Goal: Find specific page/section: Find specific page/section

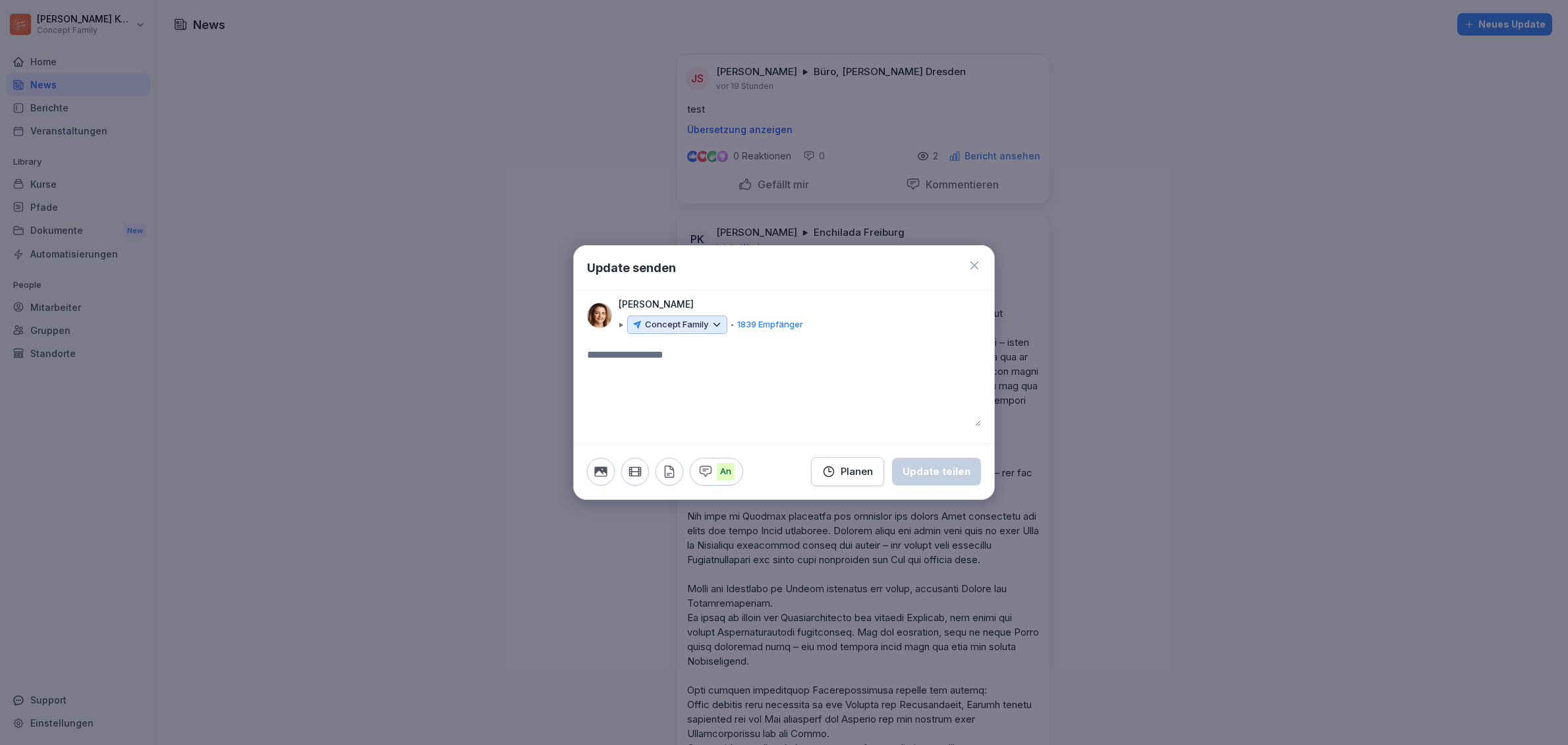
click at [973, 262] on icon at bounding box center [974, 265] width 13 height 13
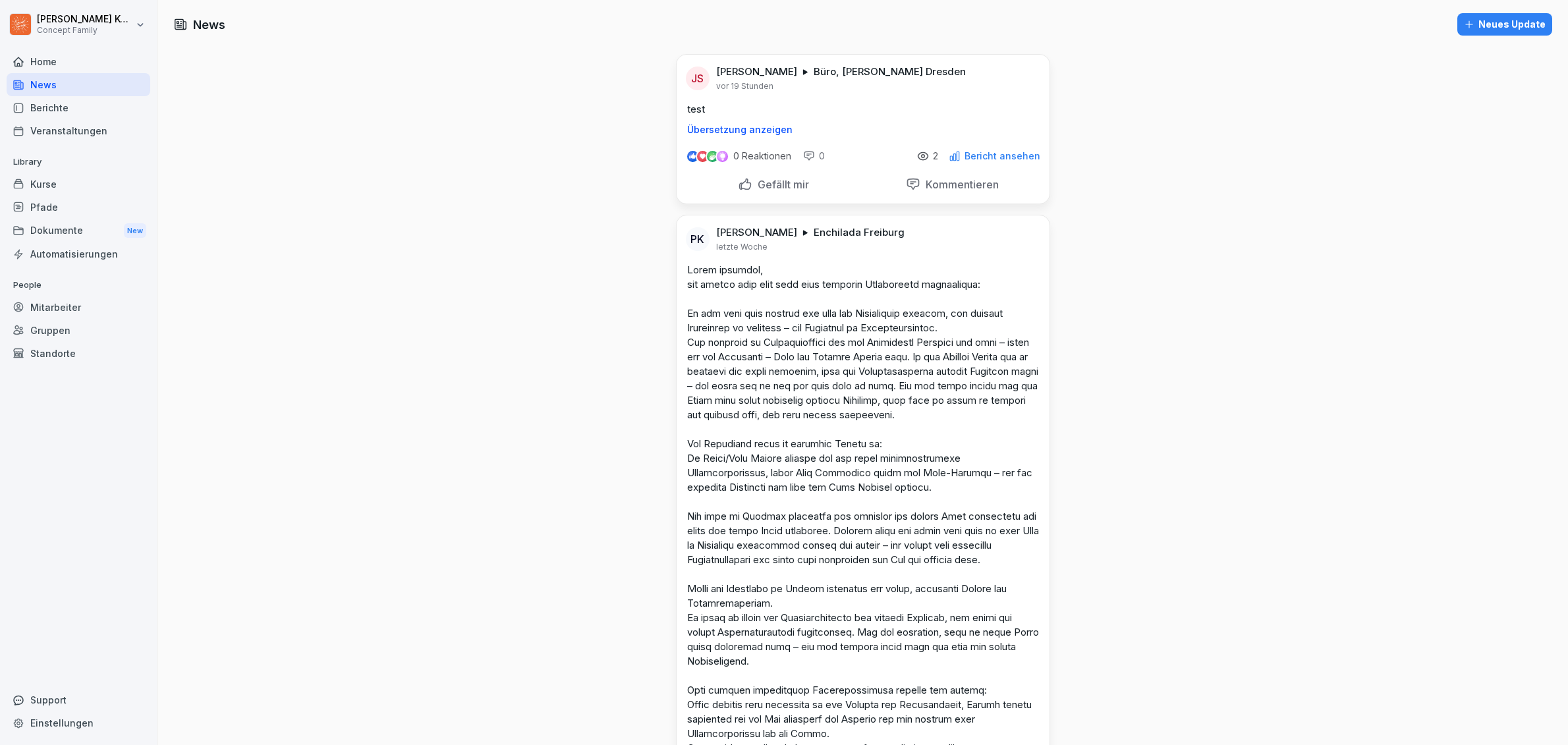
click at [45, 87] on div "News" at bounding box center [78, 84] width 144 height 23
click at [40, 61] on div "Home" at bounding box center [78, 61] width 144 height 23
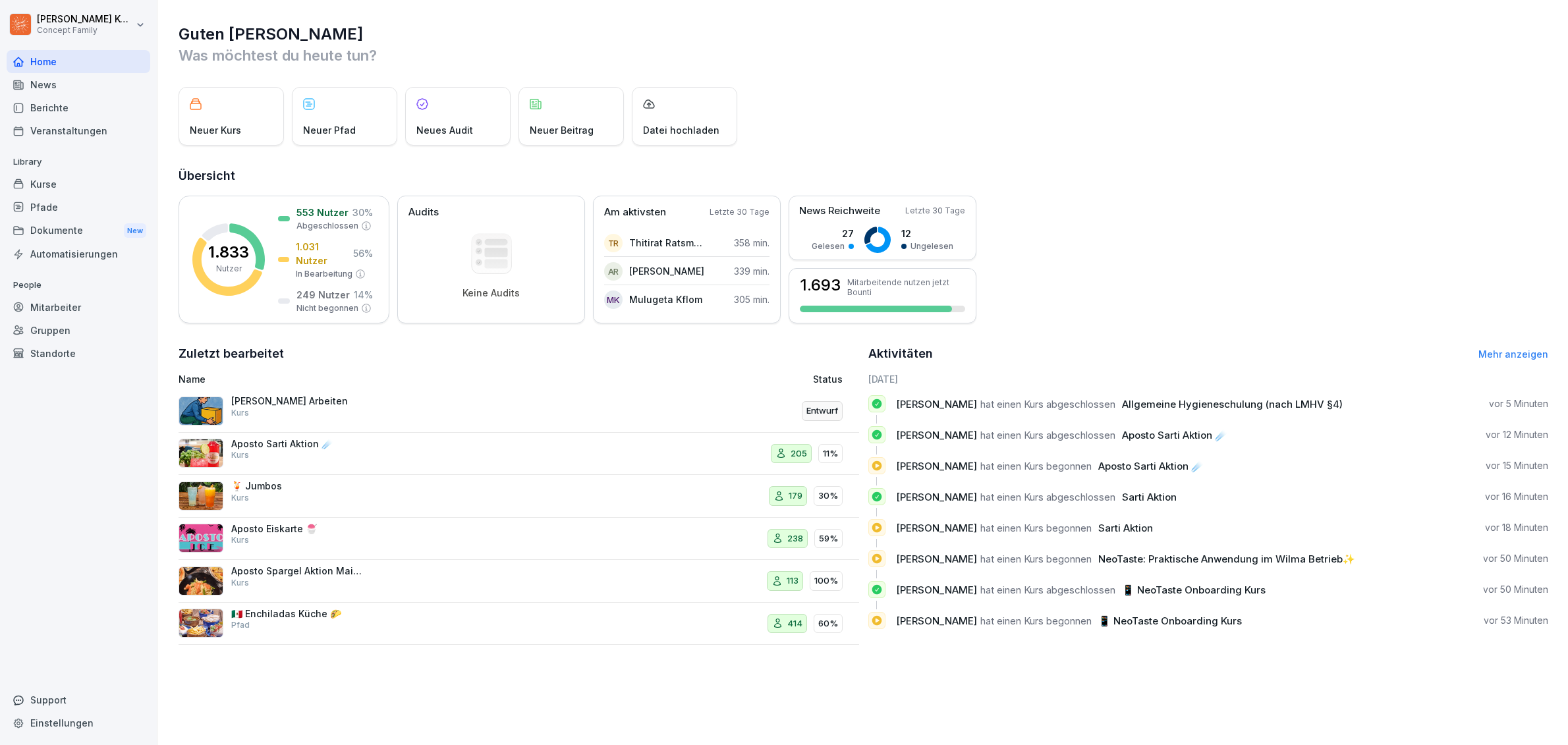
click at [67, 309] on div "Mitarbeiter" at bounding box center [78, 307] width 144 height 23
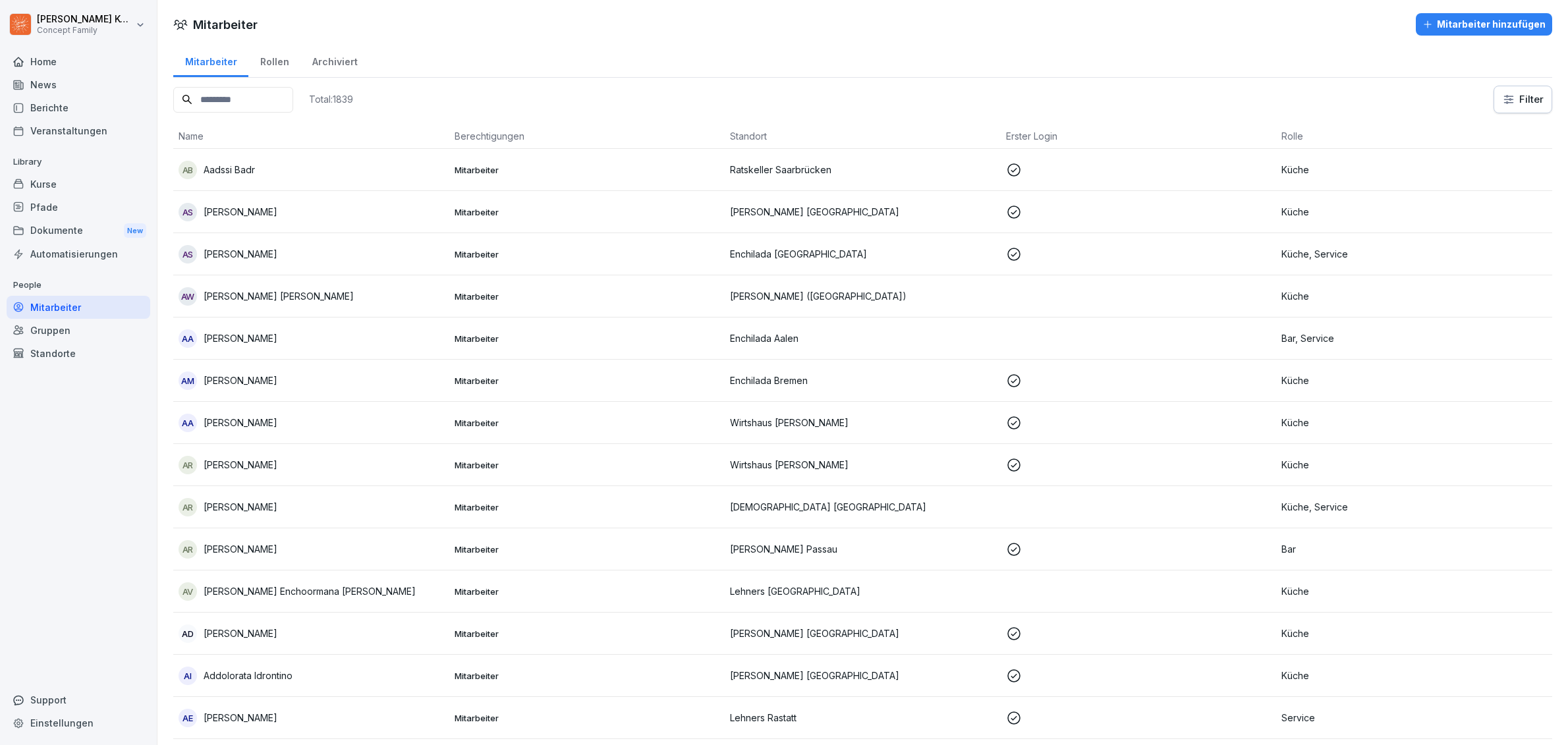
click at [260, 104] on input at bounding box center [233, 100] width 120 height 25
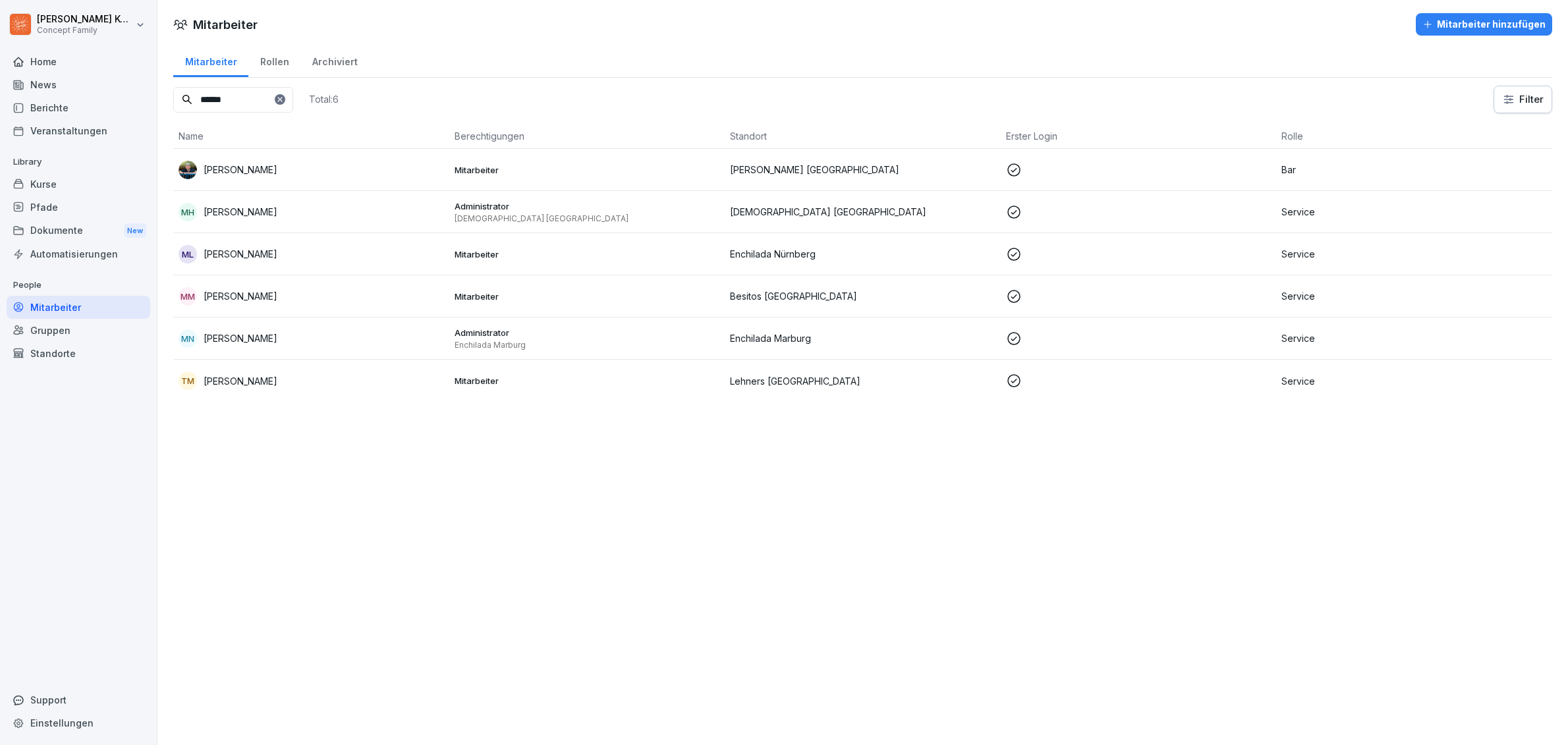
type input "******"
click at [277, 171] on p "[PERSON_NAME]" at bounding box center [240, 169] width 74 height 13
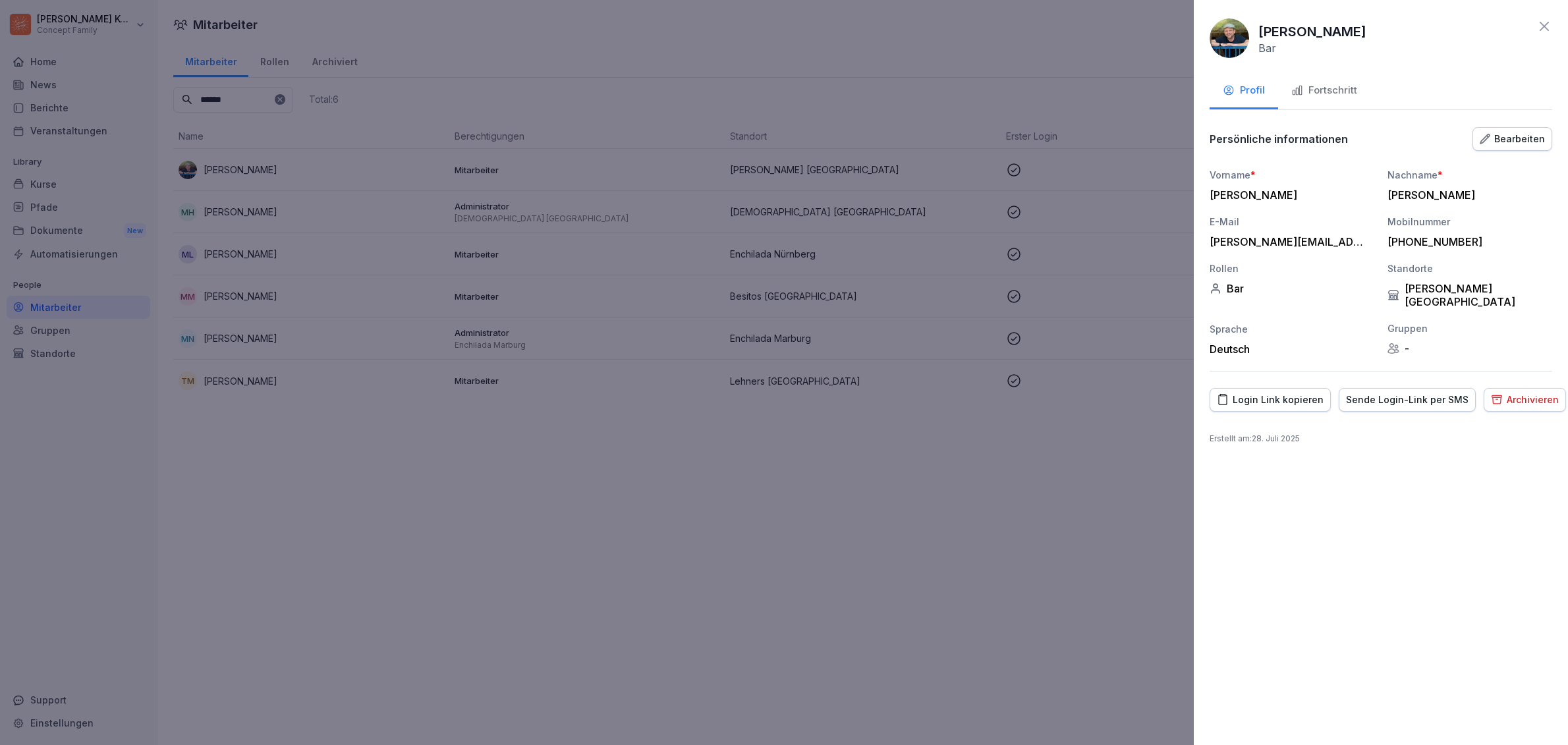
click at [1543, 25] on icon at bounding box center [1544, 26] width 10 height 10
